Goal: Transaction & Acquisition: Purchase product/service

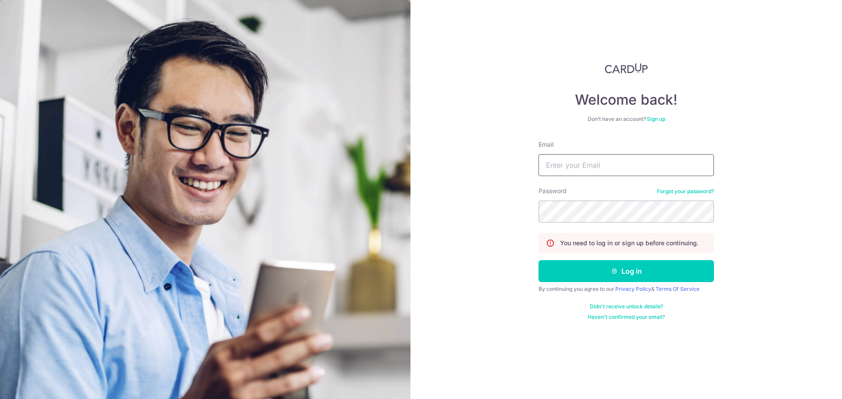
type input "rita@mnjss.com"
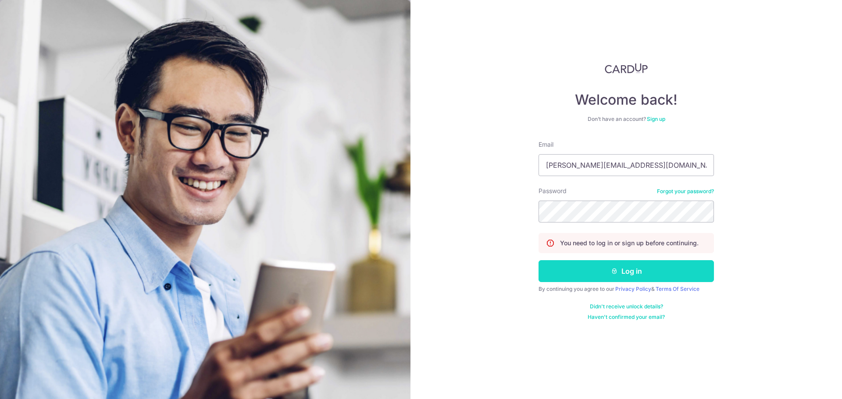
click at [590, 263] on button "Log in" at bounding box center [625, 271] width 175 height 22
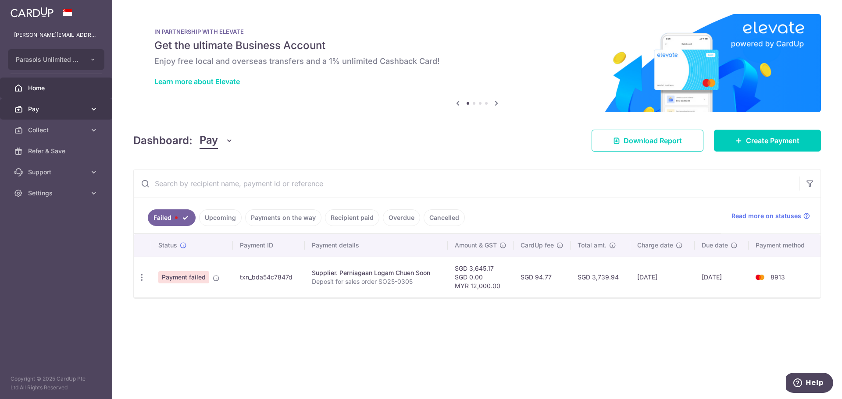
click at [40, 107] on span "Pay" at bounding box center [57, 109] width 58 height 9
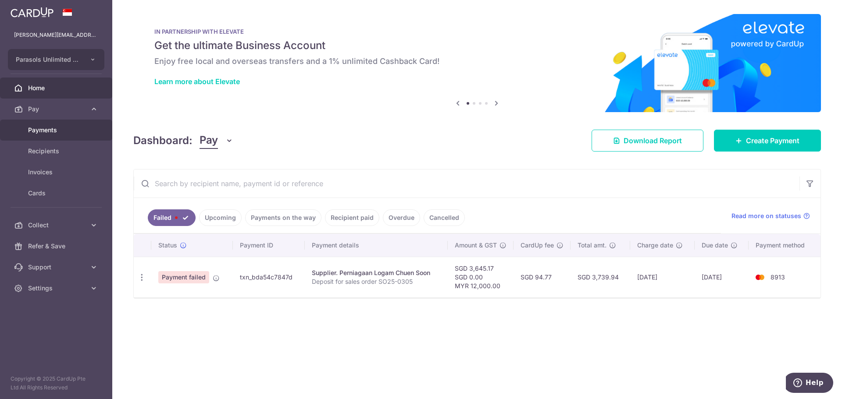
click at [45, 127] on span "Payments" at bounding box center [57, 130] width 58 height 9
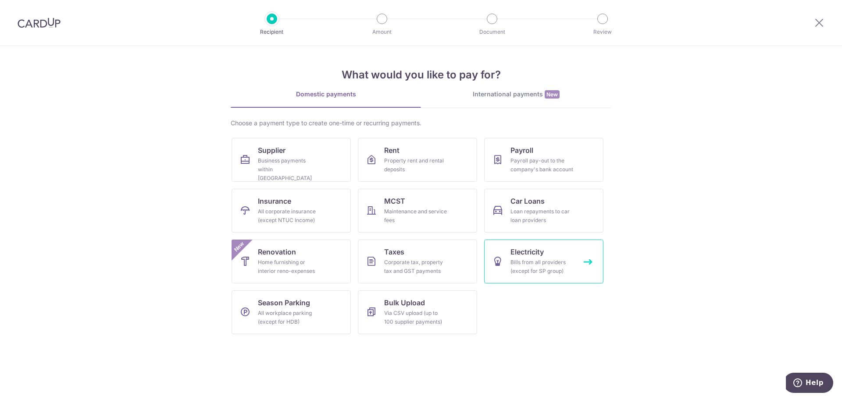
click at [548, 266] on div "Bills from all providers (except for SP group)" at bounding box center [541, 267] width 63 height 18
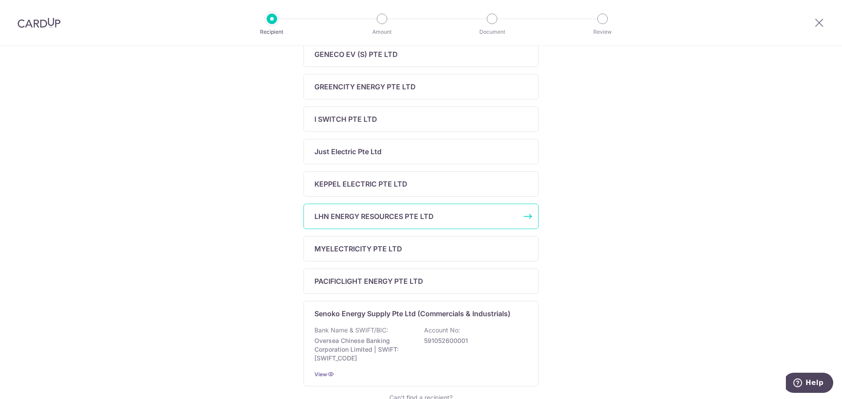
scroll to position [263, 0]
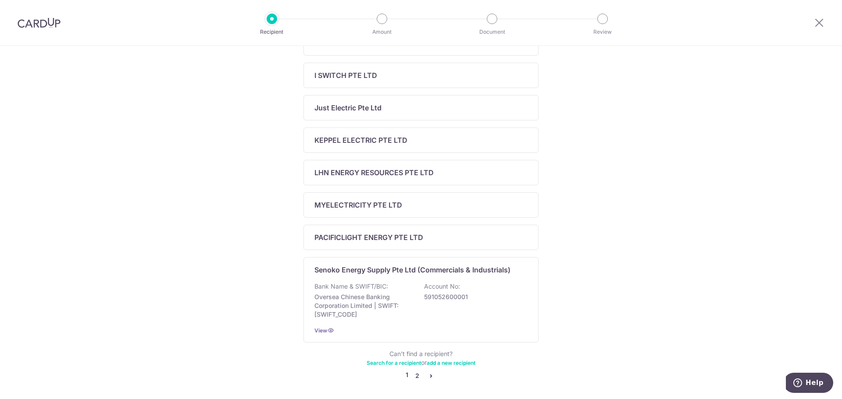
click at [416, 377] on link "2" at bounding box center [417, 376] width 11 height 11
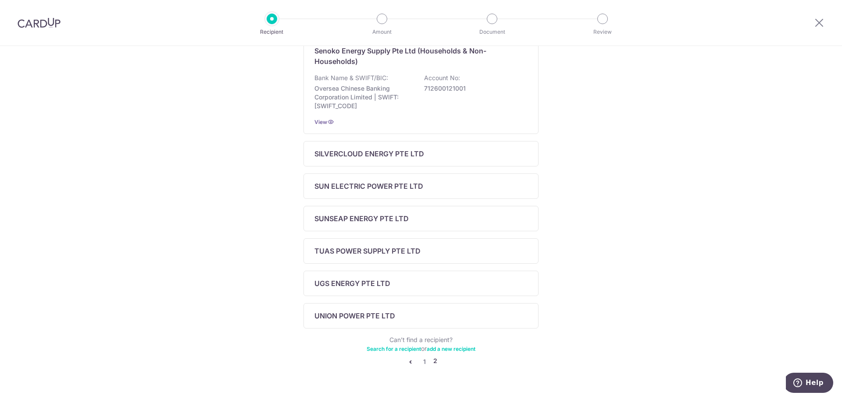
scroll to position [210, 0]
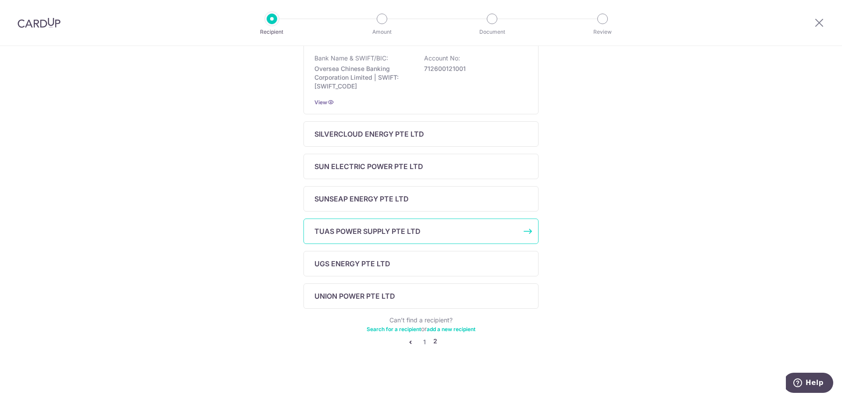
click at [332, 229] on p "TUAS POWER SUPPLY PTE LTD" at bounding box center [367, 231] width 106 height 11
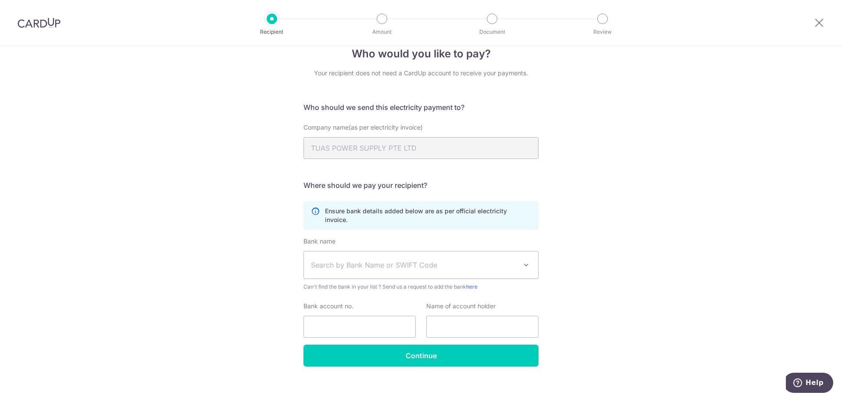
click at [42, 25] on img at bounding box center [39, 23] width 43 height 11
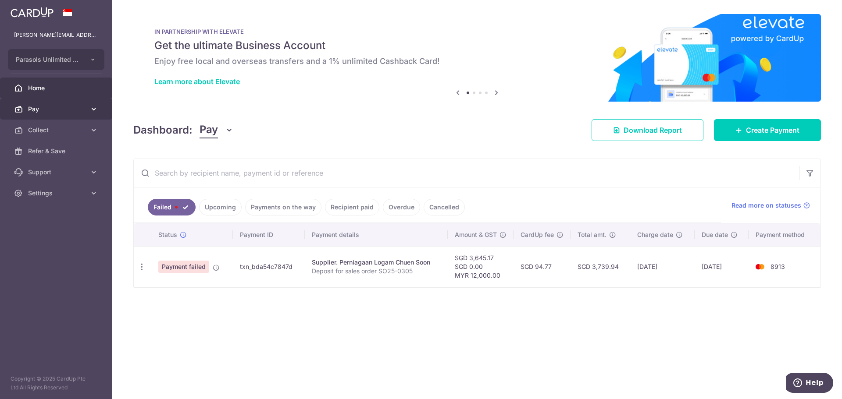
click at [34, 102] on link "Pay" at bounding box center [56, 109] width 112 height 21
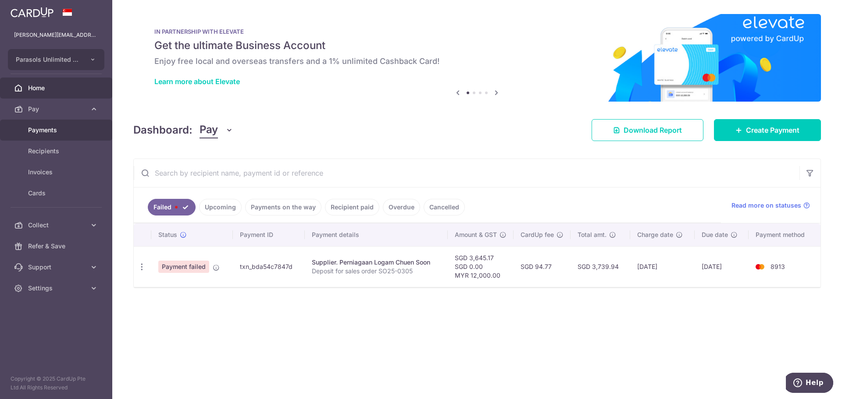
click at [38, 135] on link "Payments" at bounding box center [56, 130] width 112 height 21
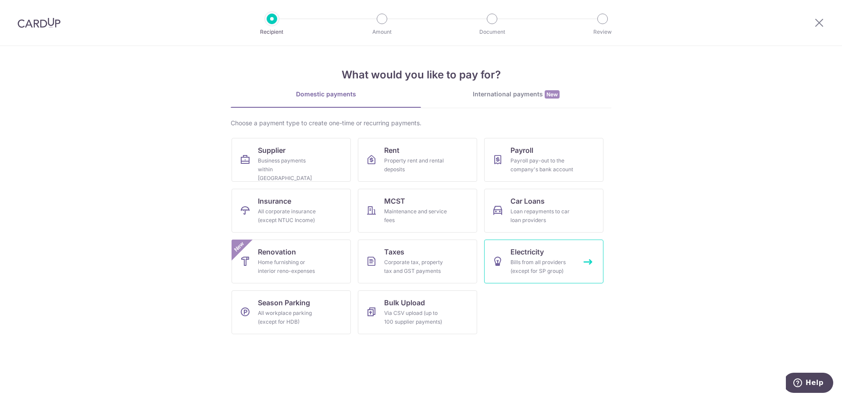
click at [525, 262] on div "Bills from all providers (except for SP group)" at bounding box center [541, 267] width 63 height 18
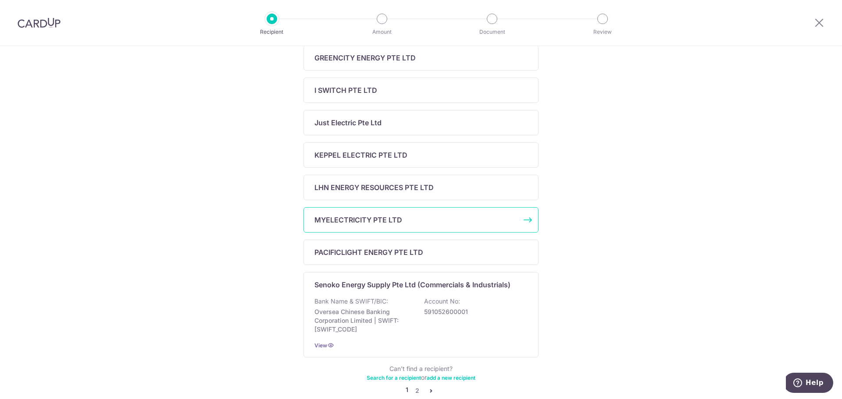
scroll to position [263, 0]
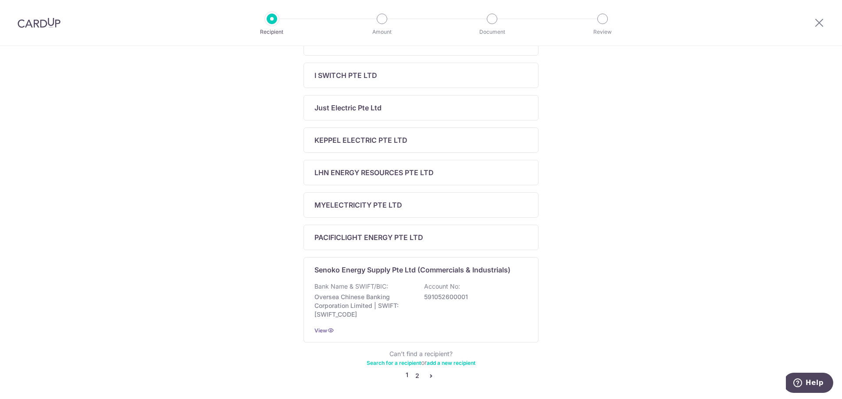
click at [416, 379] on link "2" at bounding box center [417, 376] width 11 height 11
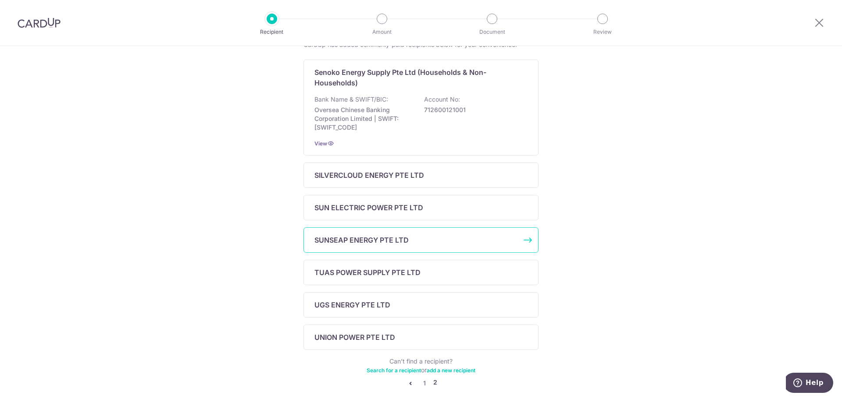
scroll to position [175, 0]
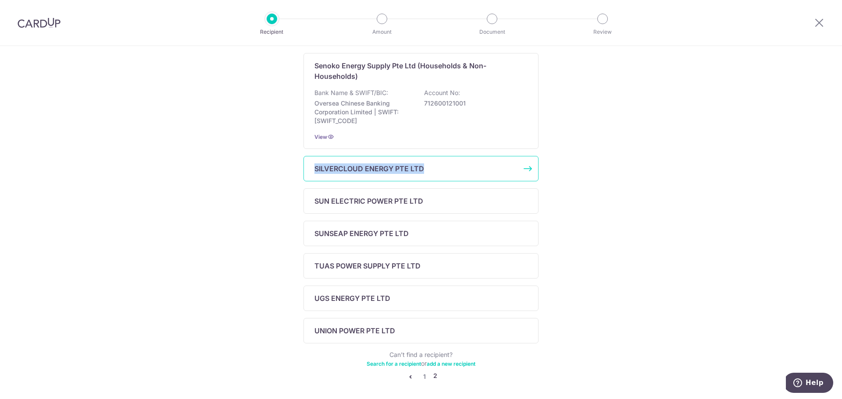
drag, startPoint x: 422, startPoint y: 168, endPoint x: 306, endPoint y: 162, distance: 116.3
click at [306, 162] on div "SILVERCLOUD ENERGY PTE LTD" at bounding box center [420, 168] width 235 height 25
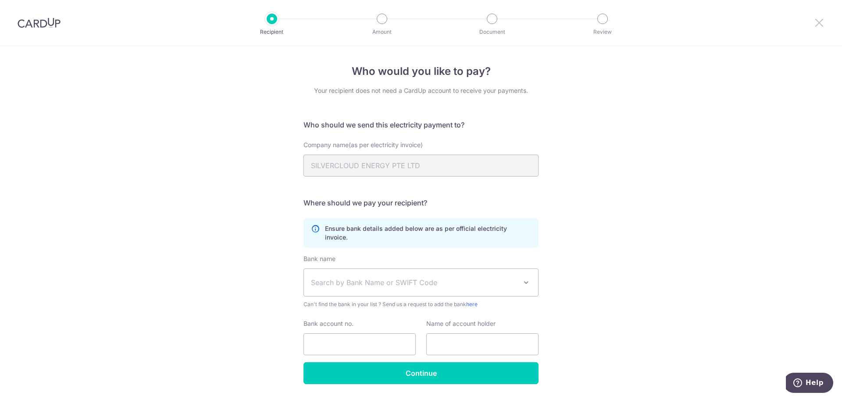
click at [824, 25] on icon at bounding box center [819, 22] width 11 height 11
click at [36, 19] on img at bounding box center [39, 23] width 43 height 11
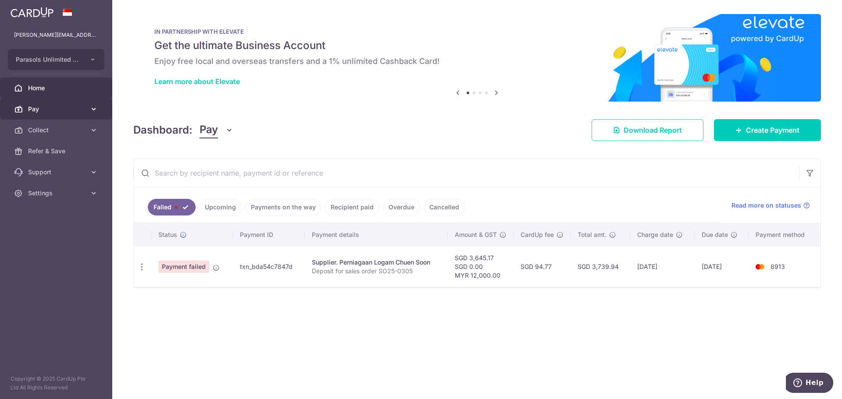
click at [40, 105] on span "Pay" at bounding box center [57, 109] width 58 height 9
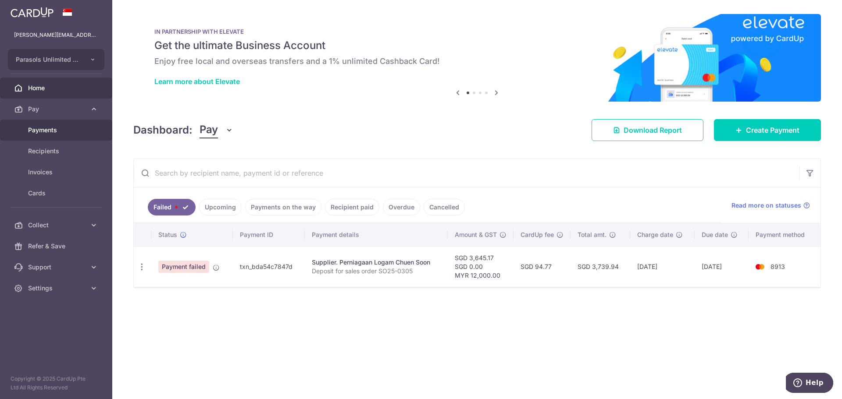
click at [52, 123] on link "Payments" at bounding box center [56, 130] width 112 height 21
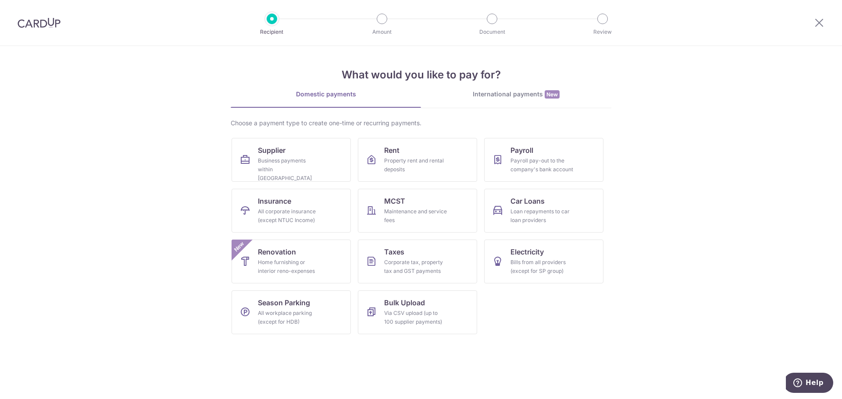
click at [519, 93] on div "International payments New" at bounding box center [516, 94] width 190 height 9
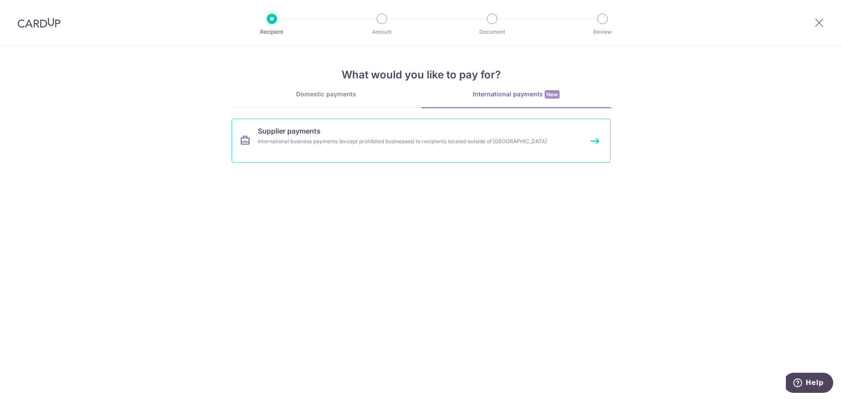
click at [383, 135] on link "Supplier payments International business payments (except prohibited businesses…" at bounding box center [420, 141] width 379 height 44
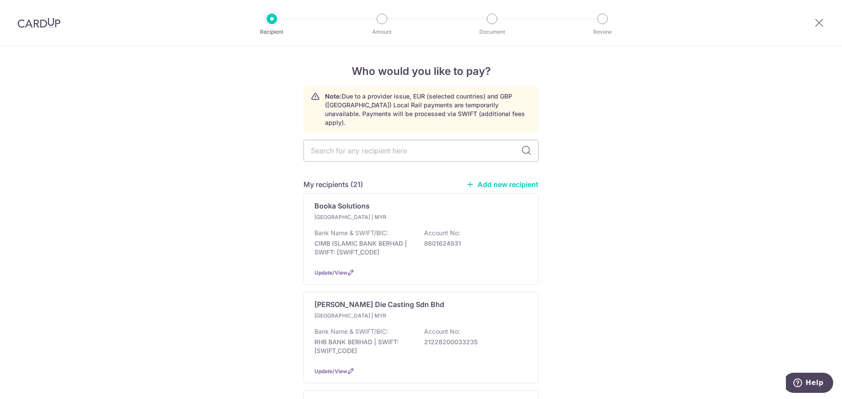
click at [25, 21] on img at bounding box center [39, 23] width 43 height 11
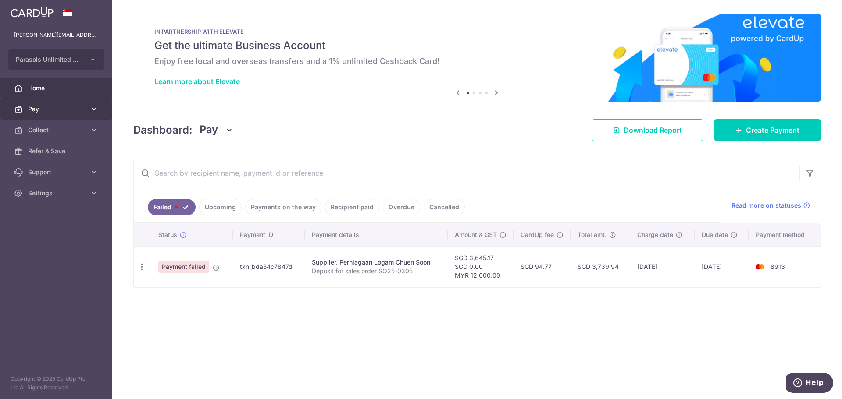
click at [40, 104] on link "Pay" at bounding box center [56, 109] width 112 height 21
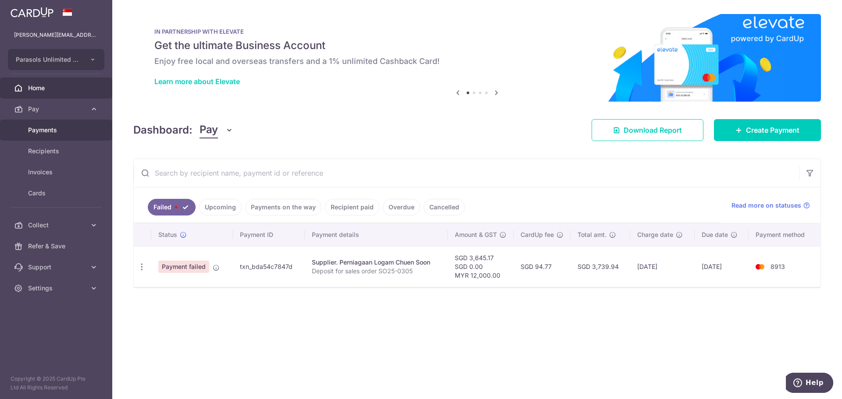
click at [42, 135] on link "Payments" at bounding box center [56, 130] width 112 height 21
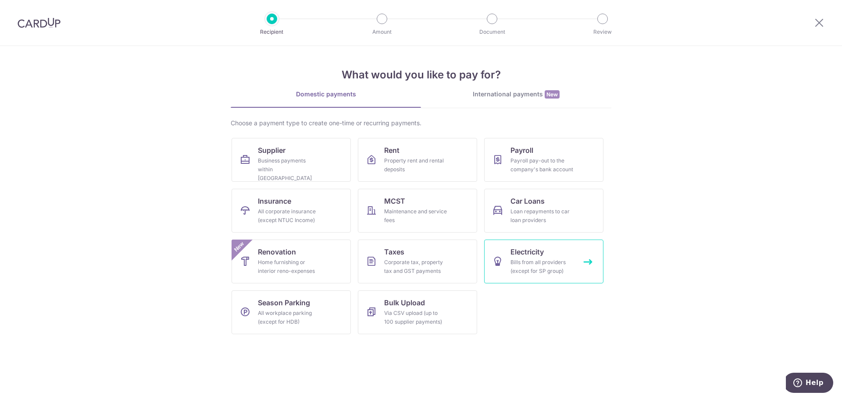
click at [534, 274] on div "Bills from all providers (except for SP group)" at bounding box center [541, 267] width 63 height 18
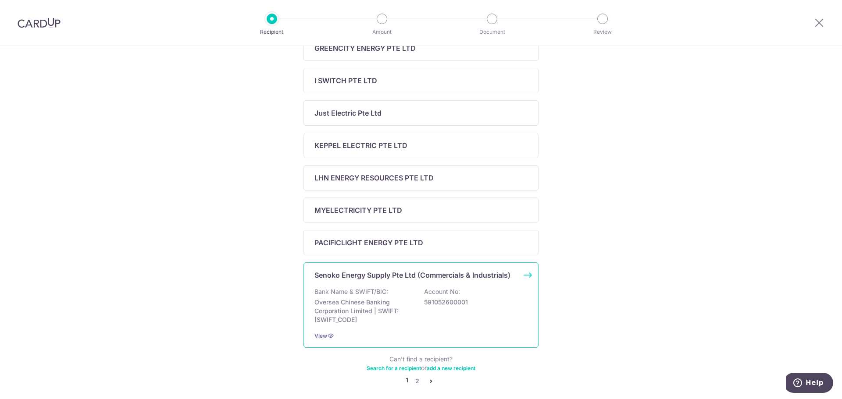
scroll to position [297, 0]
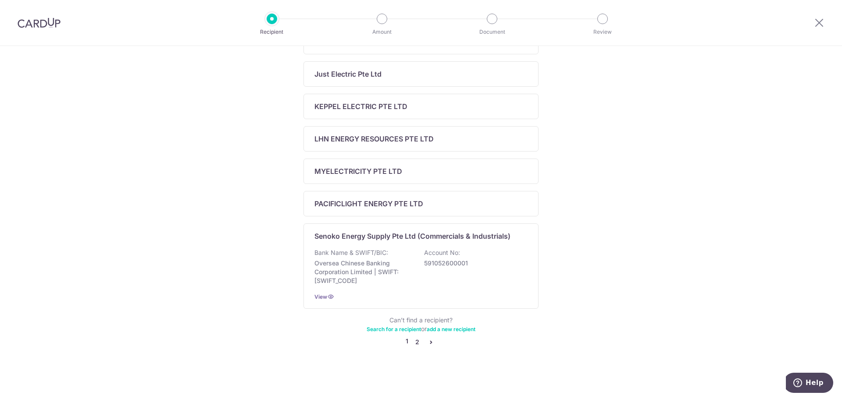
click at [413, 342] on link "2" at bounding box center [417, 342] width 11 height 11
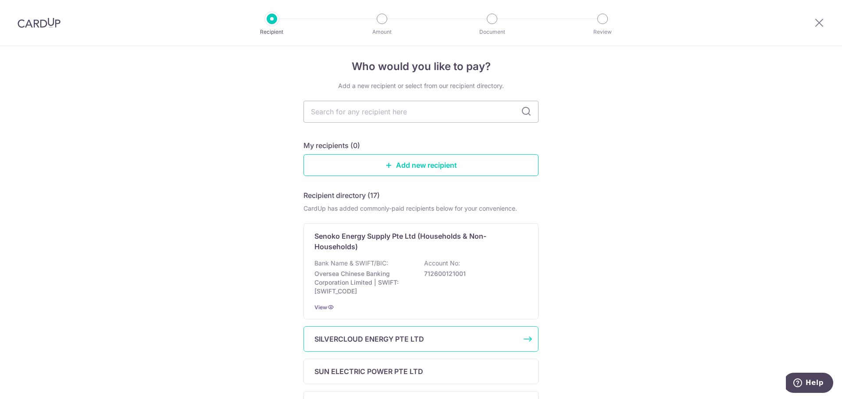
scroll to position [0, 0]
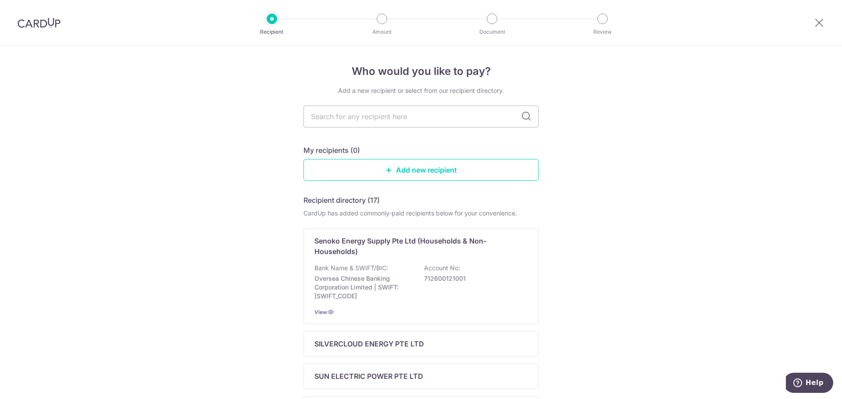
click at [28, 23] on img at bounding box center [39, 23] width 43 height 11
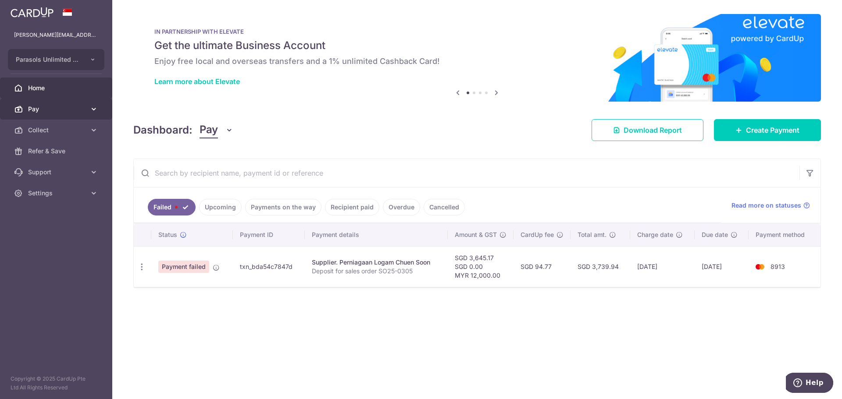
click at [23, 106] on link "Pay" at bounding box center [56, 109] width 112 height 21
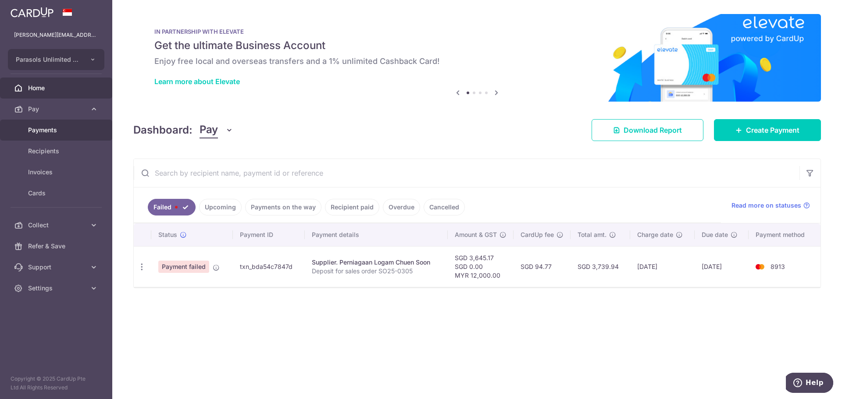
click at [34, 131] on span "Payments" at bounding box center [57, 130] width 58 height 9
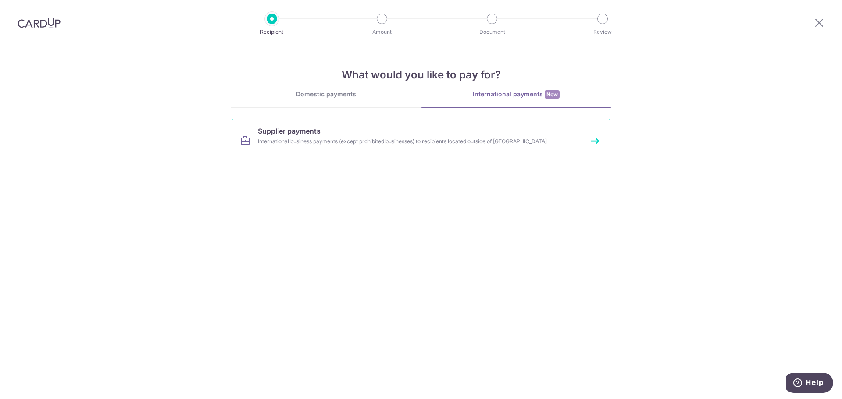
click at [334, 138] on div "International business payments (except prohibited businesses) to recipients lo…" at bounding box center [409, 141] width 303 height 9
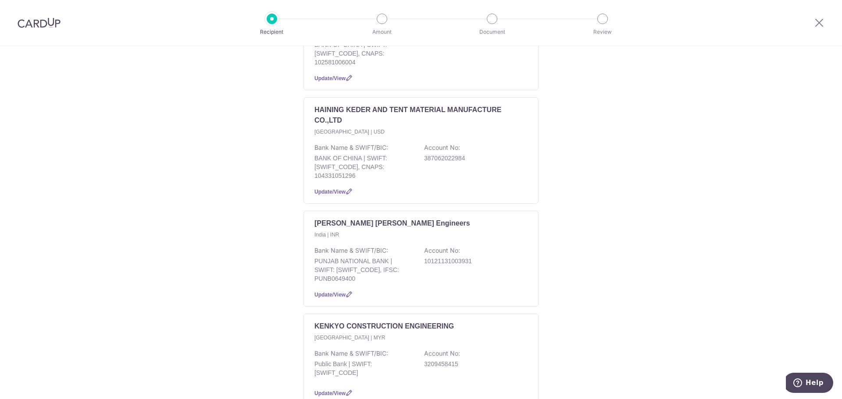
scroll to position [902, 0]
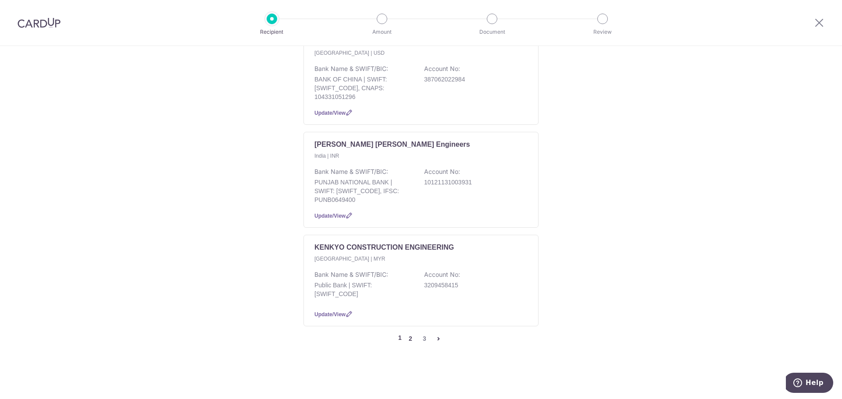
click at [410, 340] on link "2" at bounding box center [410, 339] width 11 height 11
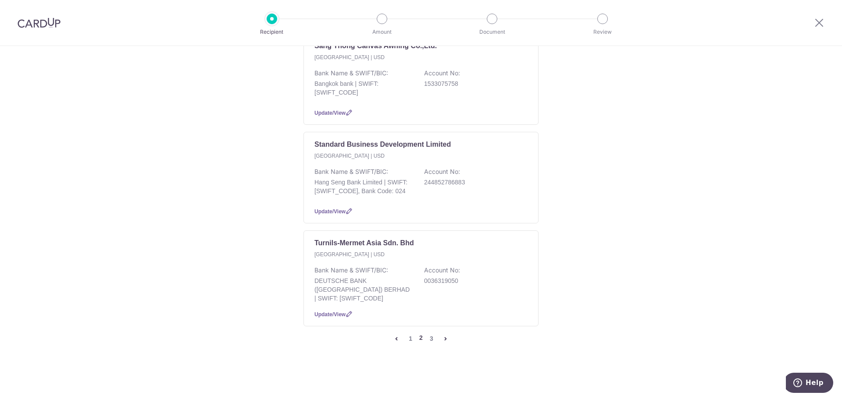
scroll to position [859, 0]
click at [391, 245] on p "Turnils-Mermet Asia Sdn. Bhd" at bounding box center [364, 243] width 100 height 11
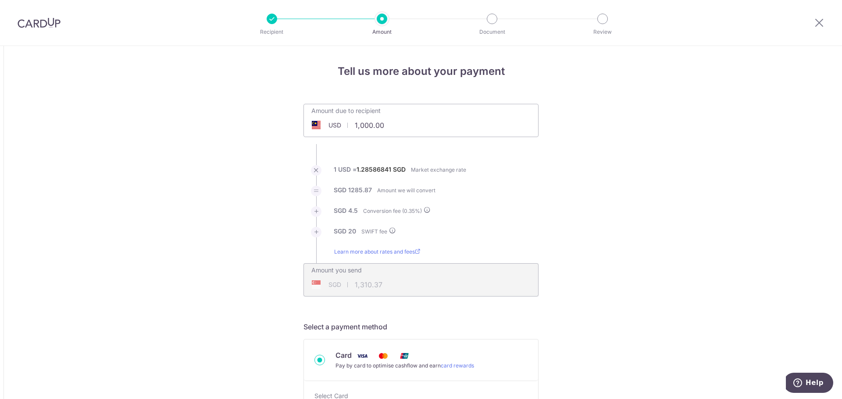
drag, startPoint x: 352, startPoint y: 126, endPoint x: 397, endPoint y: 127, distance: 45.6
click at [397, 127] on input "1,000.00" at bounding box center [371, 125] width 135 height 20
drag, startPoint x: 722, startPoint y: 231, endPoint x: 634, endPoint y: 242, distance: 89.2
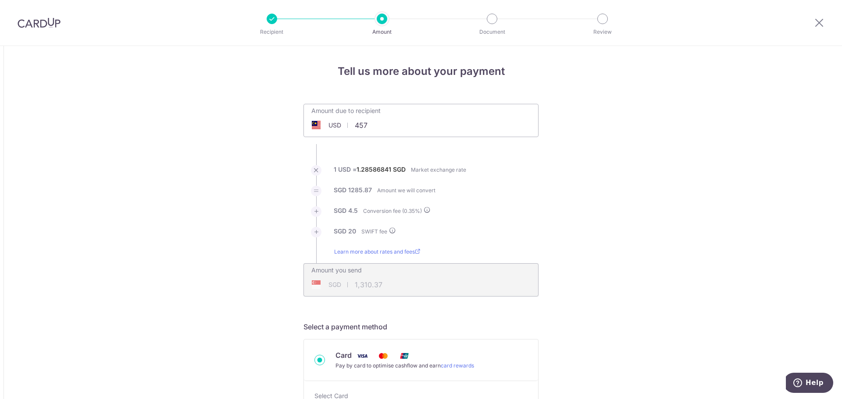
type input "457.00"
type input "609.88"
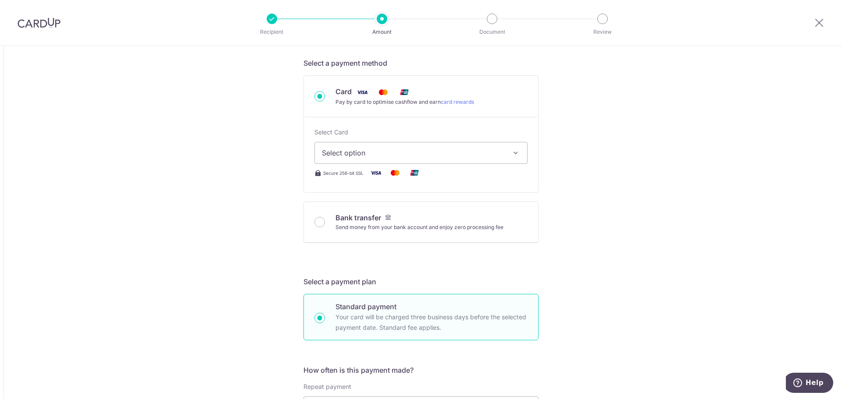
scroll to position [263, 0]
click at [493, 156] on span "Select option" at bounding box center [413, 154] width 182 height 11
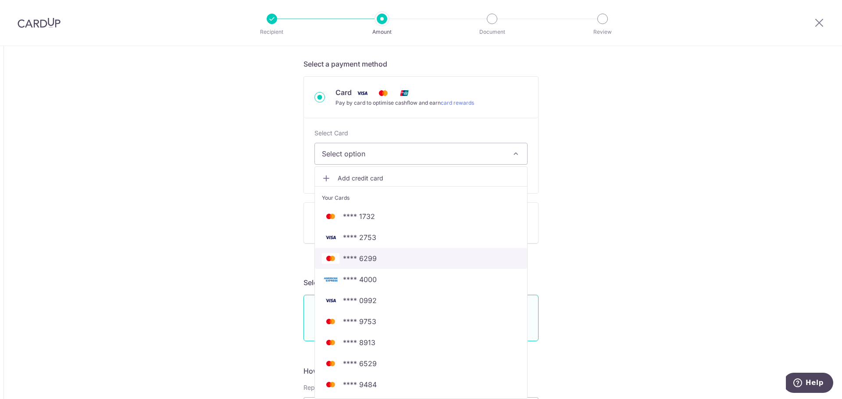
click at [364, 253] on link "**** 6299" at bounding box center [421, 258] width 212 height 21
type input "457.00"
type input "609.87"
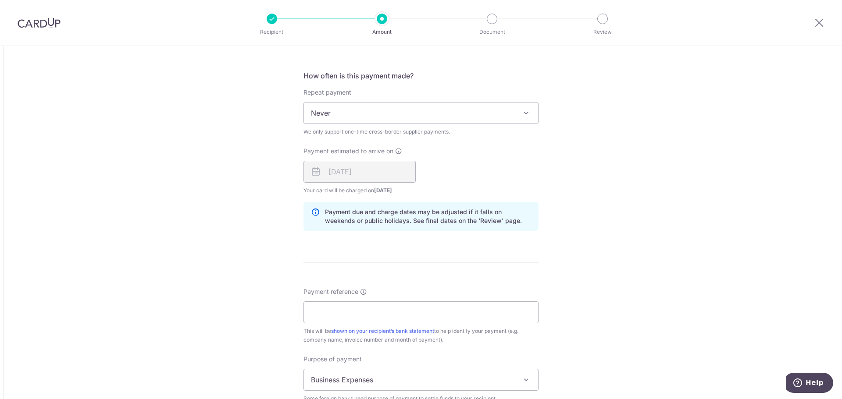
scroll to position [570, 0]
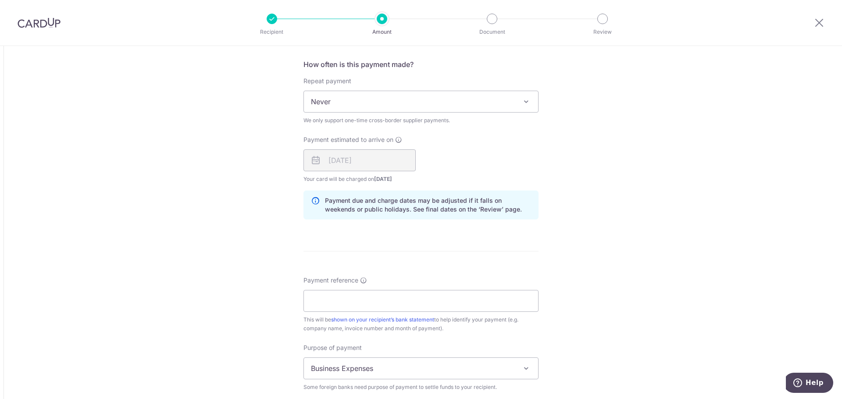
type input "457.00"
type input "609.82"
click at [348, 299] on input "Payment reference" at bounding box center [420, 301] width 235 height 22
paste input "SIVT008905"
type input "SIVT008905"
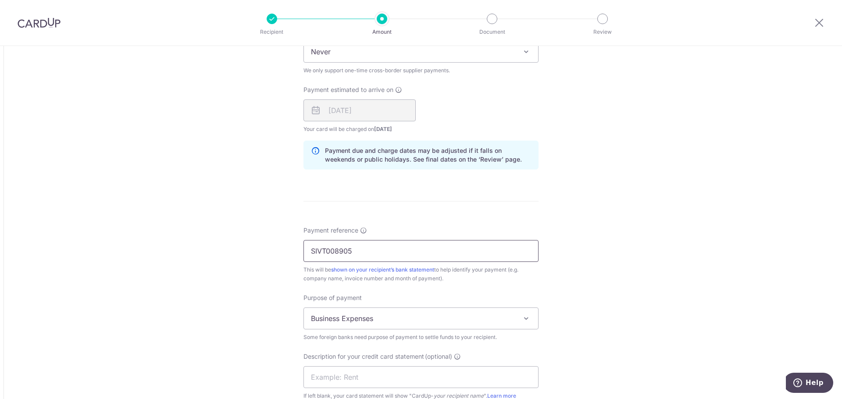
scroll to position [701, 0]
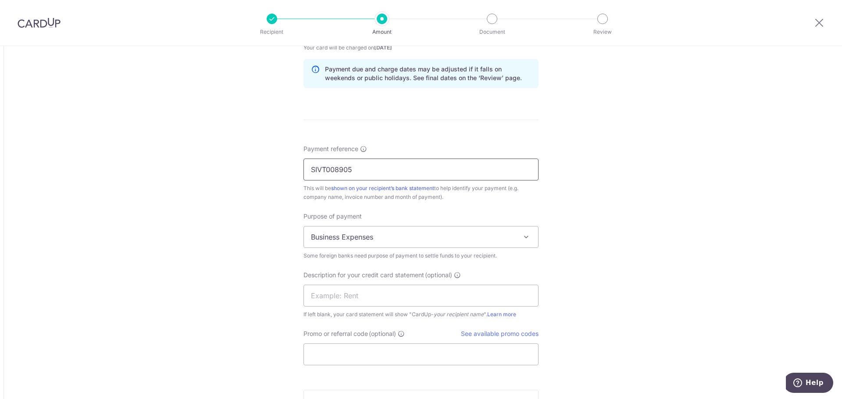
drag, startPoint x: 351, startPoint y: 163, endPoint x: 309, endPoint y: 175, distance: 43.6
paste input "SIVT008905"
click at [309, 169] on input "SIVT008905" at bounding box center [420, 170] width 235 height 22
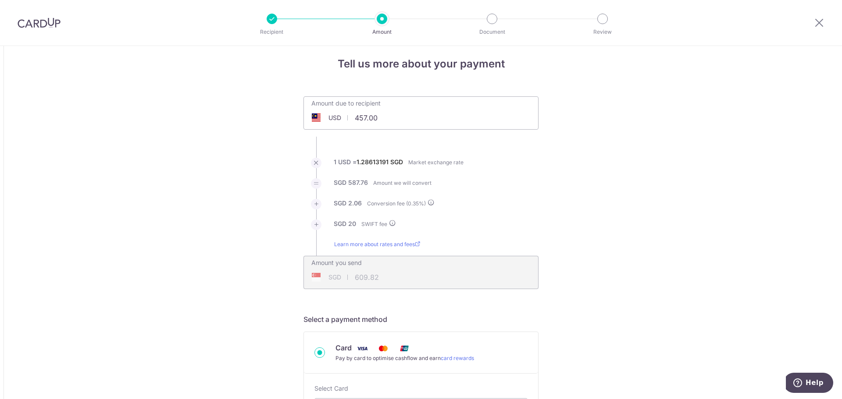
scroll to position [0, 0]
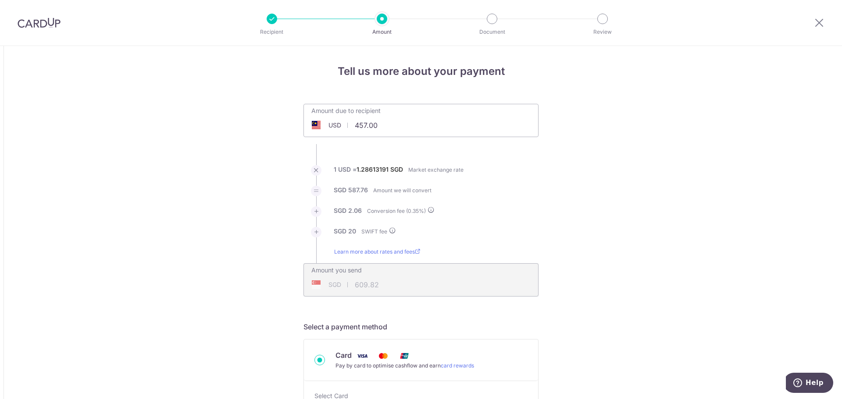
type input "Payment for SIVT008905"
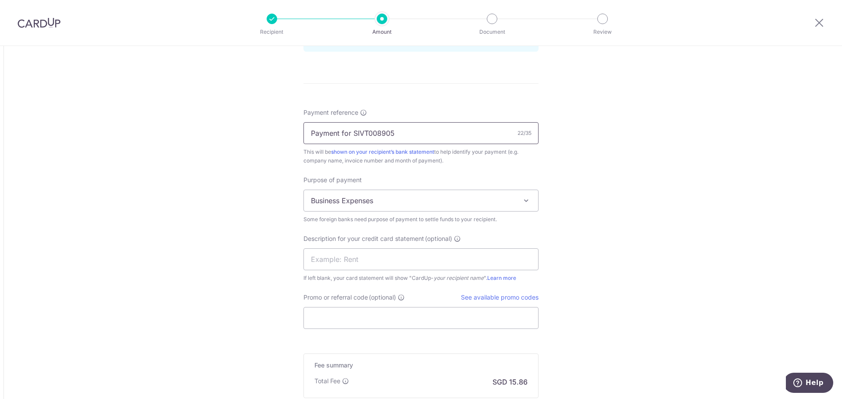
scroll to position [833, 0]
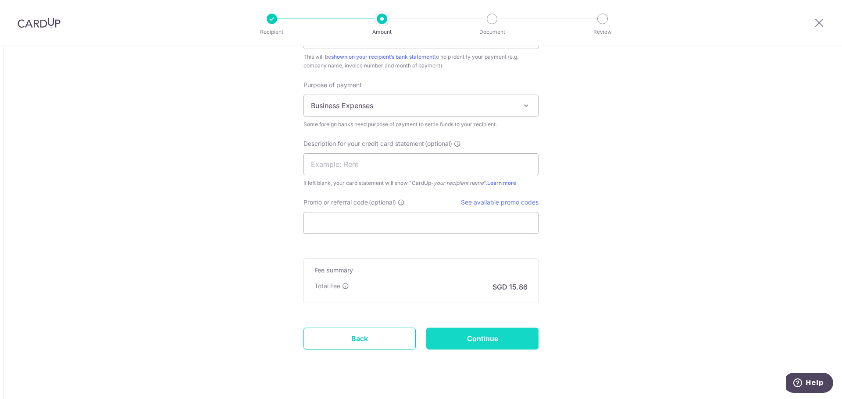
click at [486, 333] on input "Continue" at bounding box center [482, 339] width 112 height 22
type input "Create Schedule"
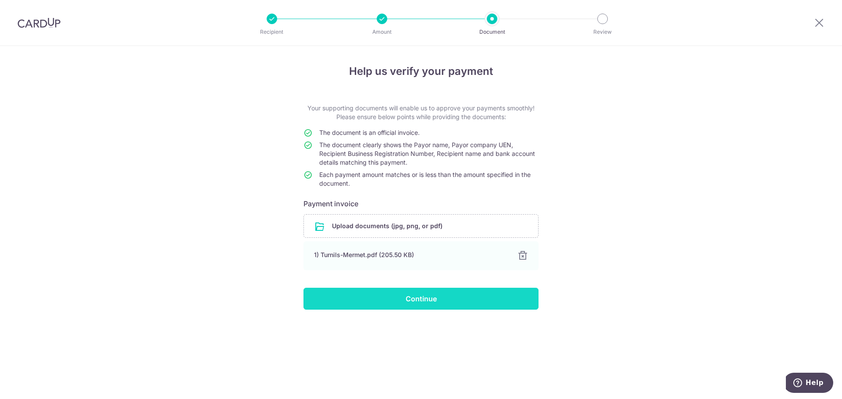
click at [438, 302] on input "Continue" at bounding box center [420, 299] width 235 height 22
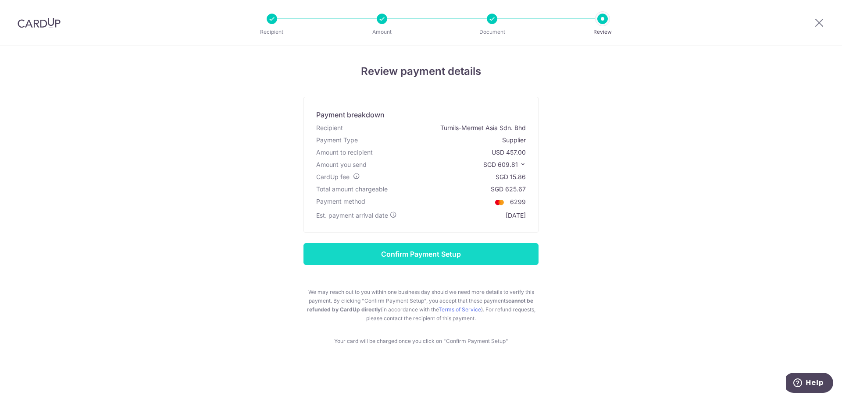
click at [445, 251] on input "Confirm Payment Setup" at bounding box center [420, 254] width 235 height 22
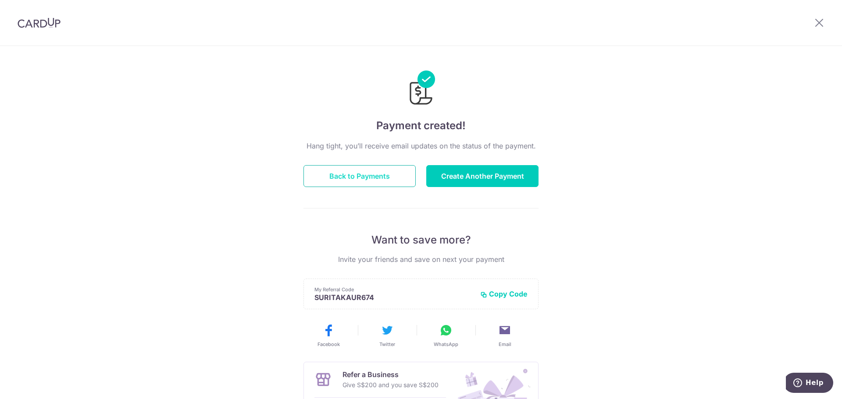
click at [350, 180] on button "Back to Payments" at bounding box center [359, 176] width 112 height 22
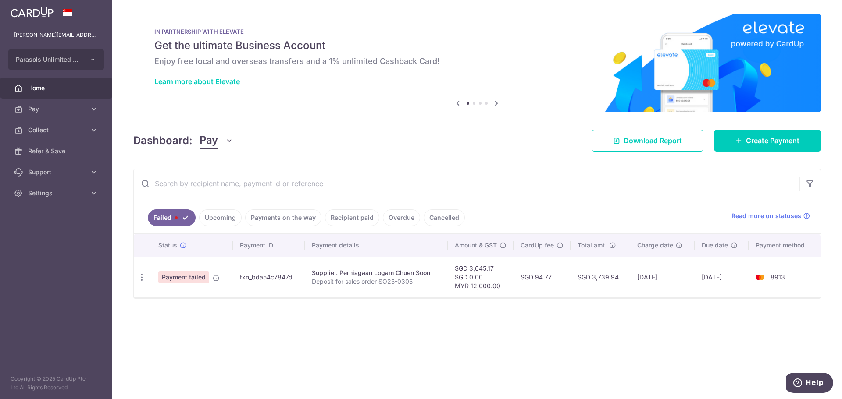
click at [284, 217] on link "Payments on the way" at bounding box center [283, 218] width 76 height 17
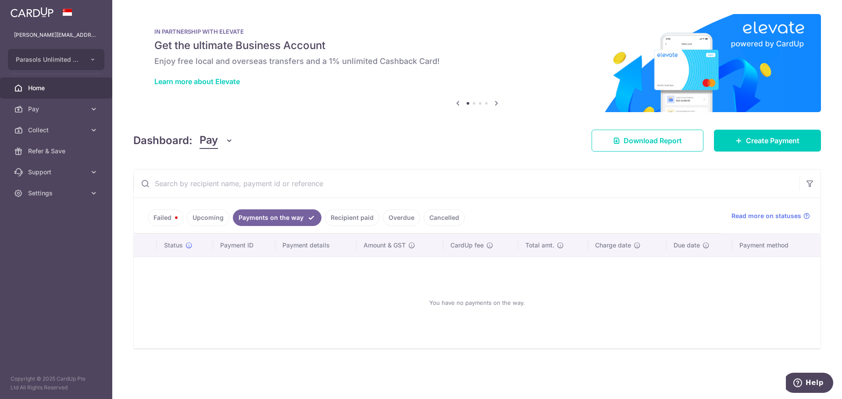
click at [210, 217] on link "Upcoming" at bounding box center [208, 218] width 43 height 17
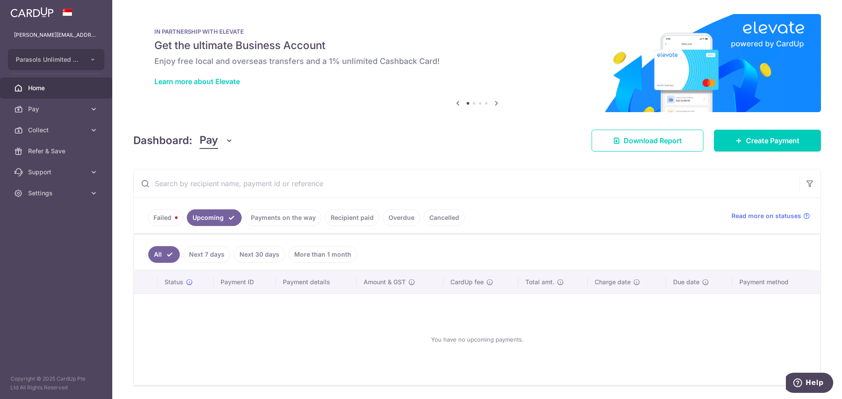
click at [347, 218] on link "Recipient paid" at bounding box center [352, 218] width 54 height 17
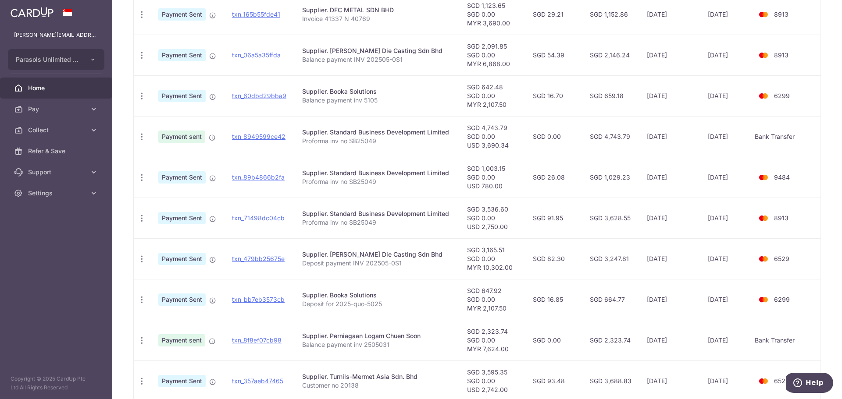
scroll to position [329, 0]
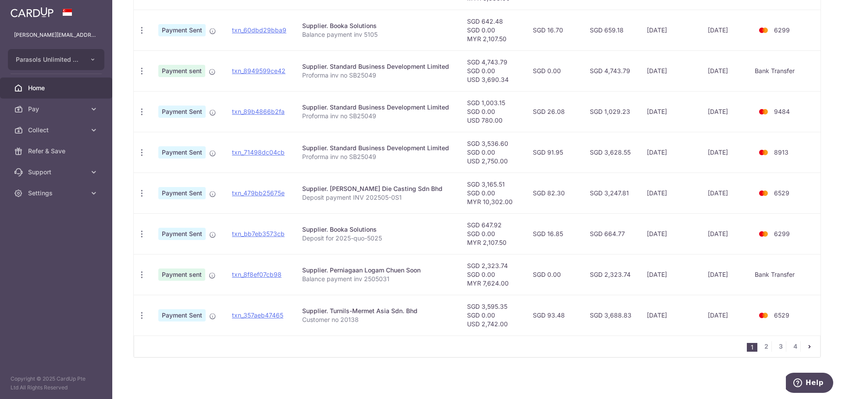
click at [806, 349] on icon "pager" at bounding box center [809, 346] width 7 height 7
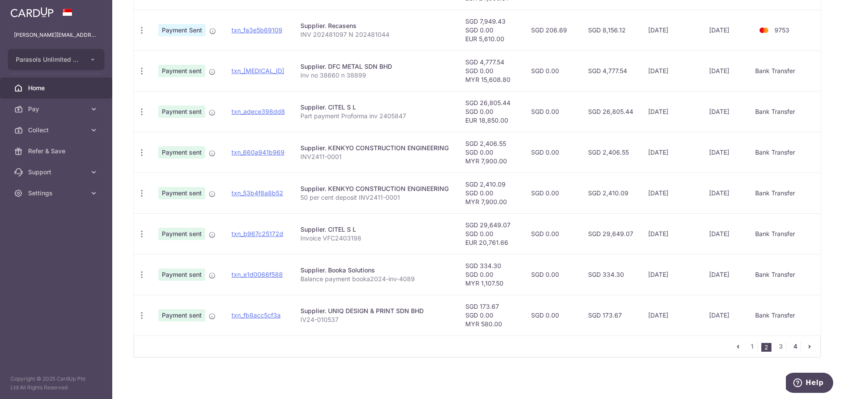
click at [789, 348] on link "4" at bounding box center [794, 346] width 11 height 11
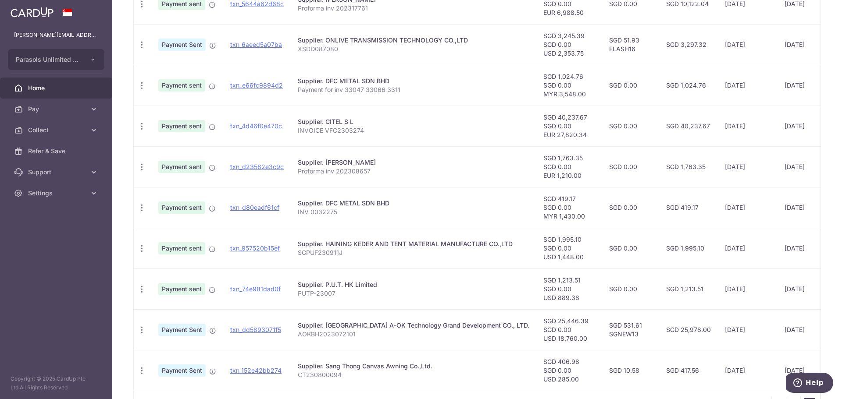
scroll to position [333, 0]
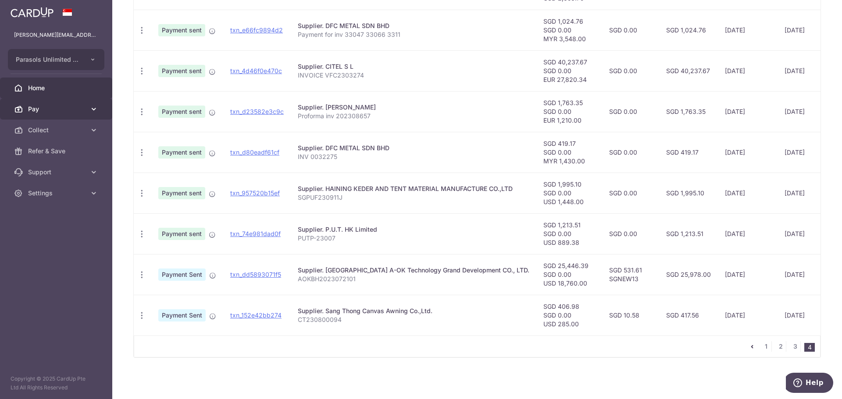
click at [36, 111] on span "Pay" at bounding box center [57, 109] width 58 height 9
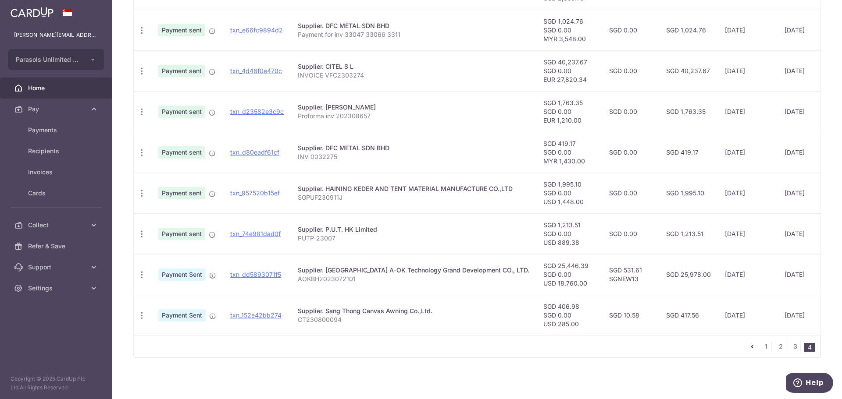
click at [37, 88] on span "Home" at bounding box center [57, 88] width 58 height 9
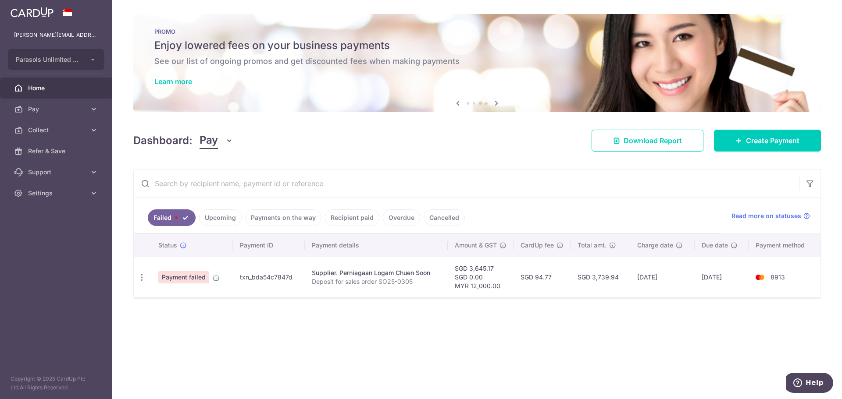
click at [273, 220] on link "Payments on the way" at bounding box center [283, 218] width 76 height 17
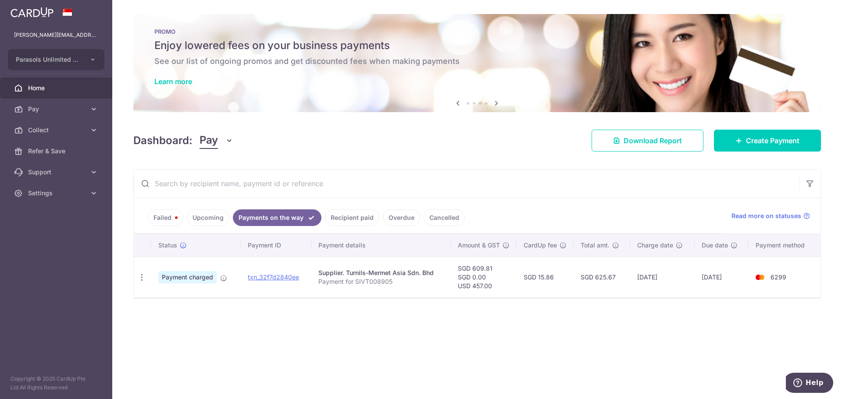
click at [355, 222] on link "Recipient paid" at bounding box center [352, 218] width 54 height 17
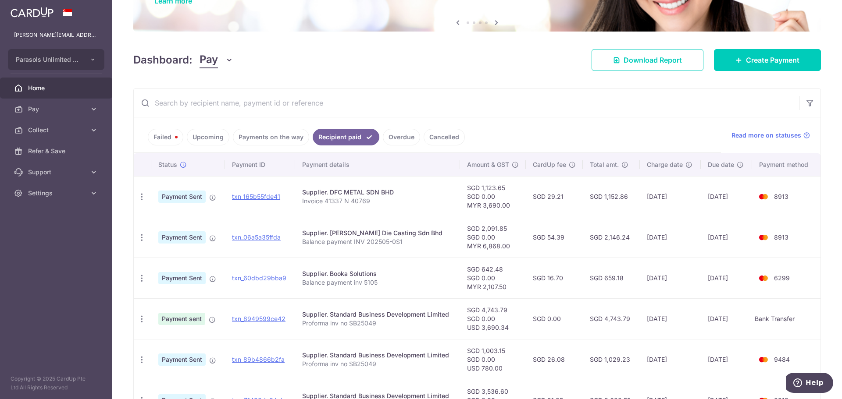
scroll to position [88, 0]
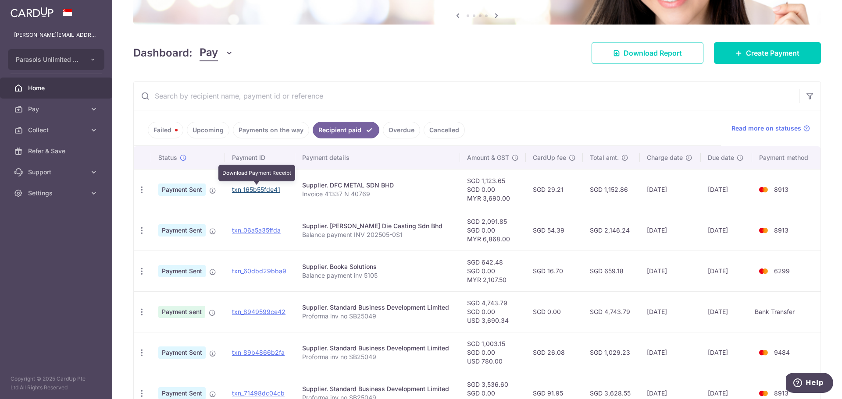
click at [258, 192] on link "txn_165b55fde41" at bounding box center [256, 189] width 48 height 7
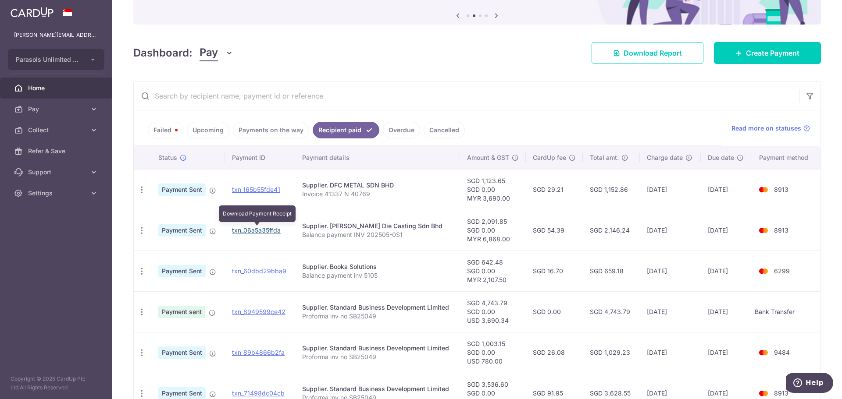
click at [250, 228] on link "txn_06a5a35ffda" at bounding box center [256, 230] width 49 height 7
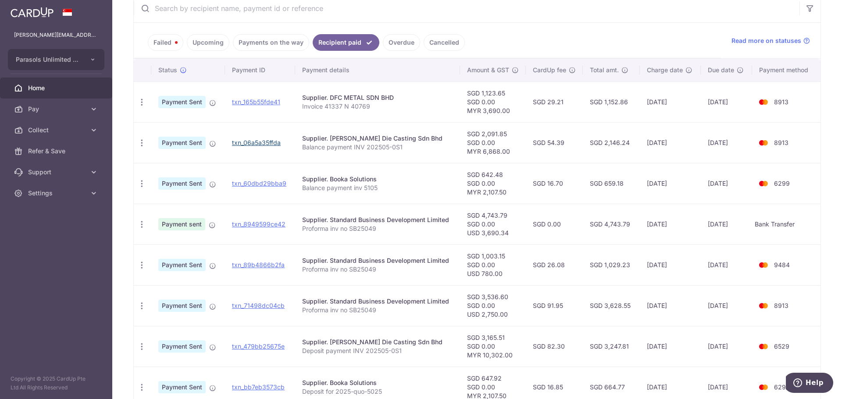
scroll to position [219, 0]
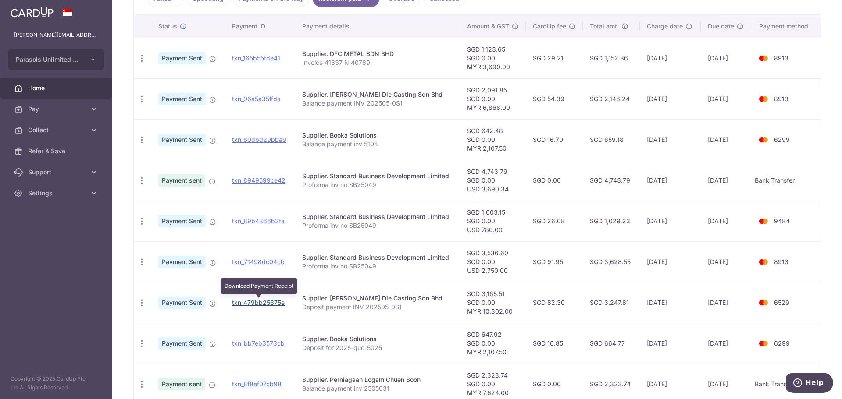
click at [268, 305] on link "txn_479bb25675e" at bounding box center [258, 302] width 53 height 7
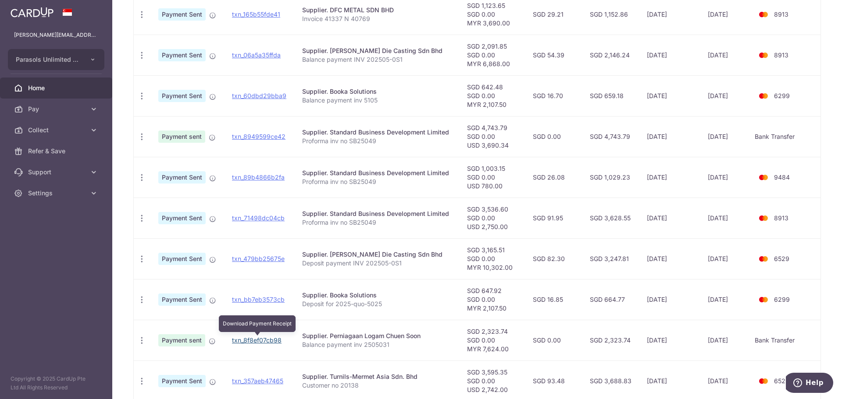
click at [259, 341] on link "txn_8f8ef07cb98" at bounding box center [257, 340] width 50 height 7
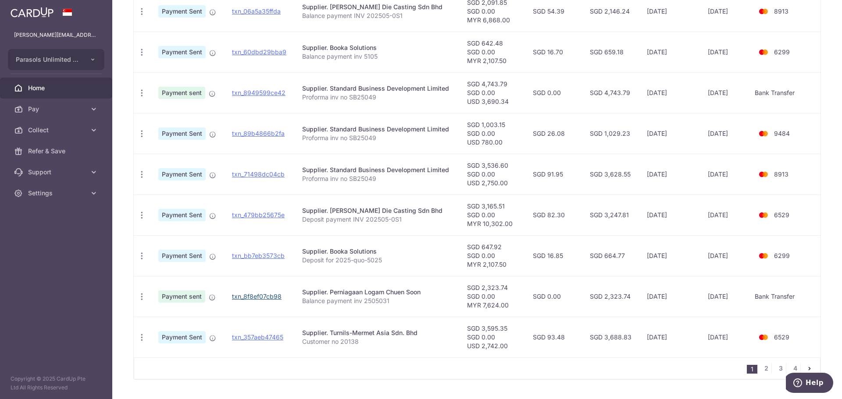
scroll to position [329, 0]
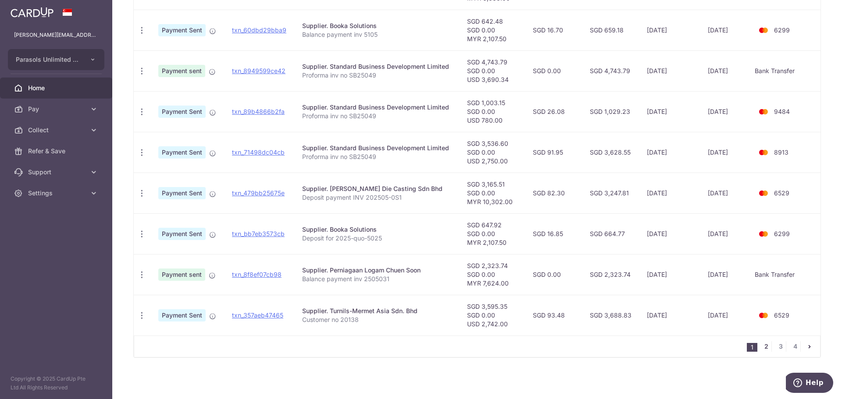
click at [764, 349] on link "2" at bounding box center [766, 346] width 11 height 11
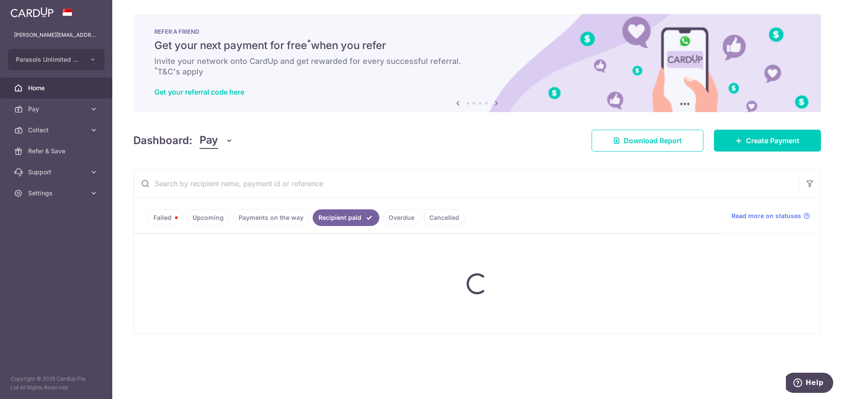
scroll to position [0, 0]
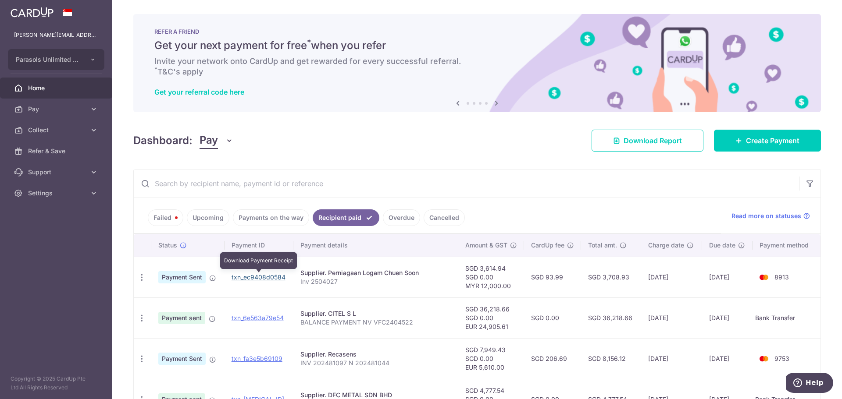
click at [246, 280] on link "txn_ec9408d0584" at bounding box center [258, 277] width 54 height 7
